Goal: Find specific page/section: Find specific page/section

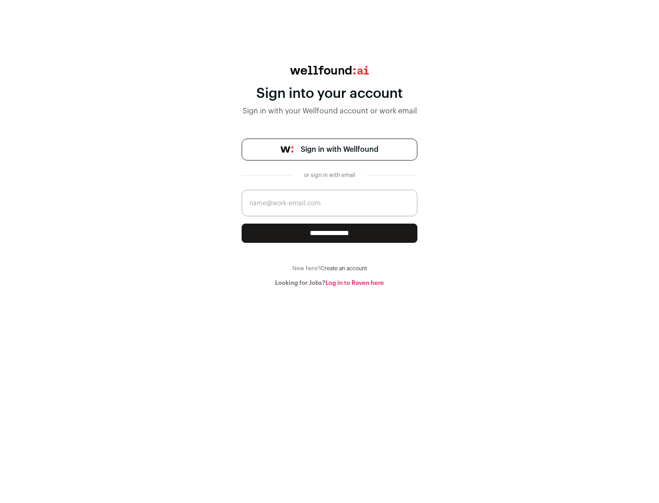
click at [339, 150] on span "Sign in with Wellfound" at bounding box center [340, 149] width 78 height 11
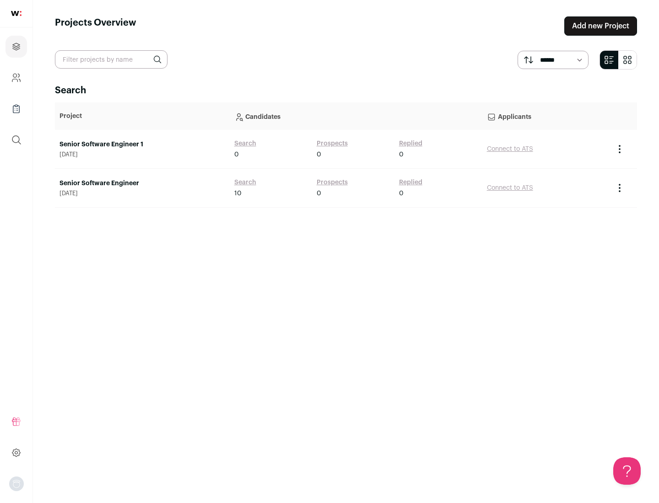
click at [142, 183] on link "Senior Software Engineer" at bounding box center [142, 183] width 166 height 9
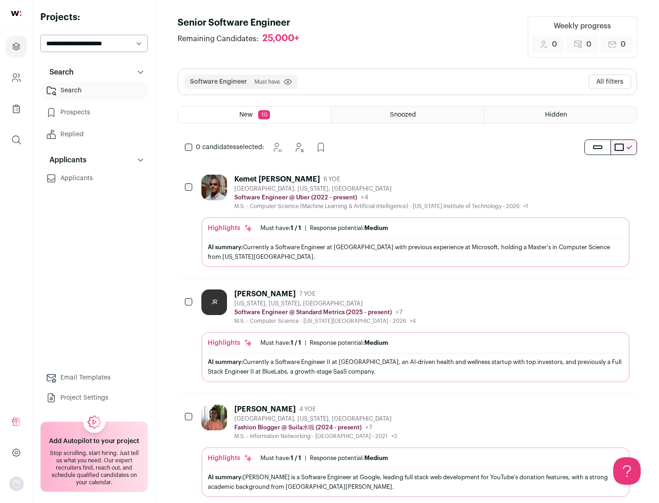
click at [407, 221] on div "Highlights Must have: 1 / 1 How many must haves have been fulfilled? | Response…" at bounding box center [415, 242] width 428 height 50
